Goal: Information Seeking & Learning: Find specific page/section

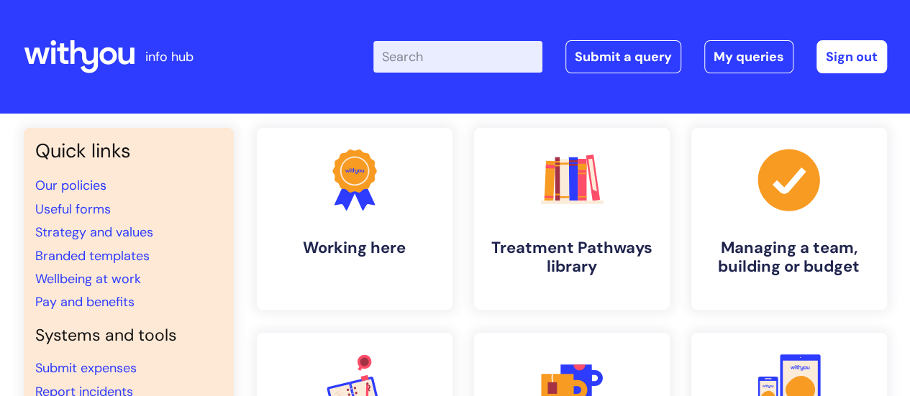
click at [463, 57] on input "Enter your search term here..." at bounding box center [457, 57] width 169 height 32
type input "useful"
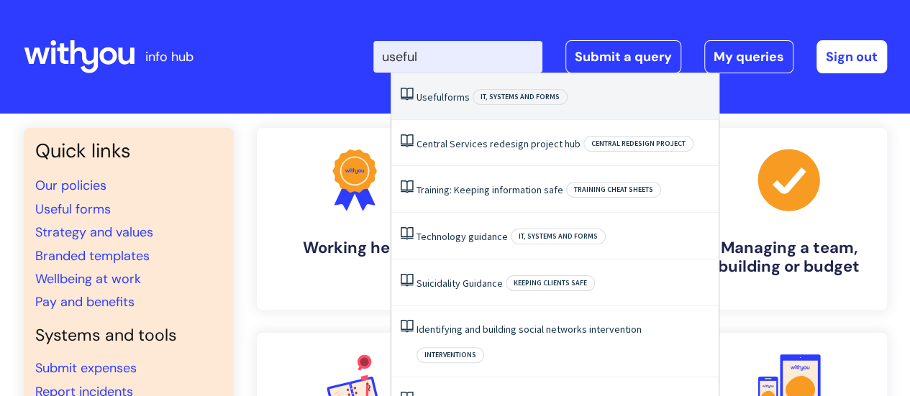
click at [450, 94] on link "Useful forms" at bounding box center [443, 97] width 53 height 13
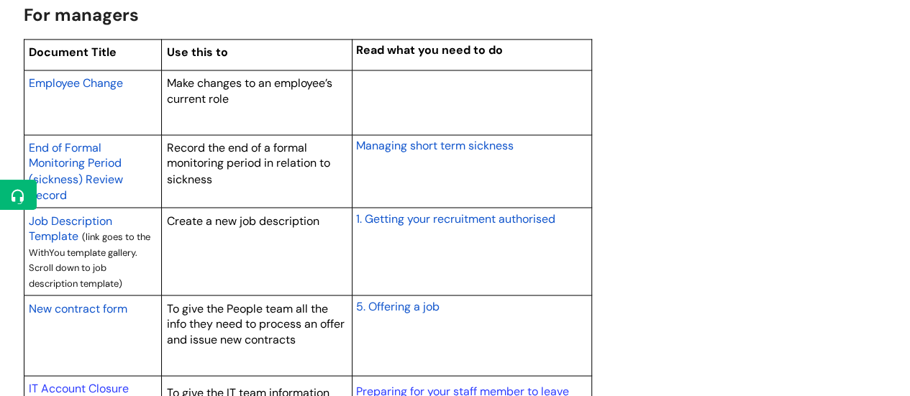
scroll to position [1203, 0]
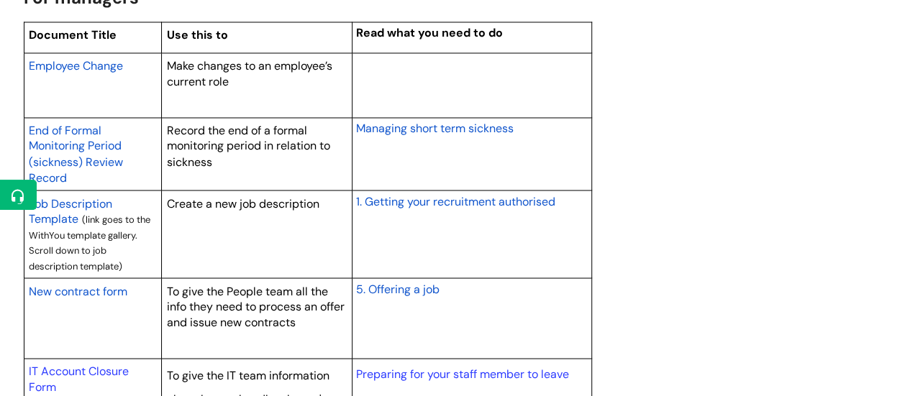
click at [108, 64] on span "Employee Change" at bounding box center [76, 65] width 94 height 15
